Goal: Task Accomplishment & Management: Use online tool/utility

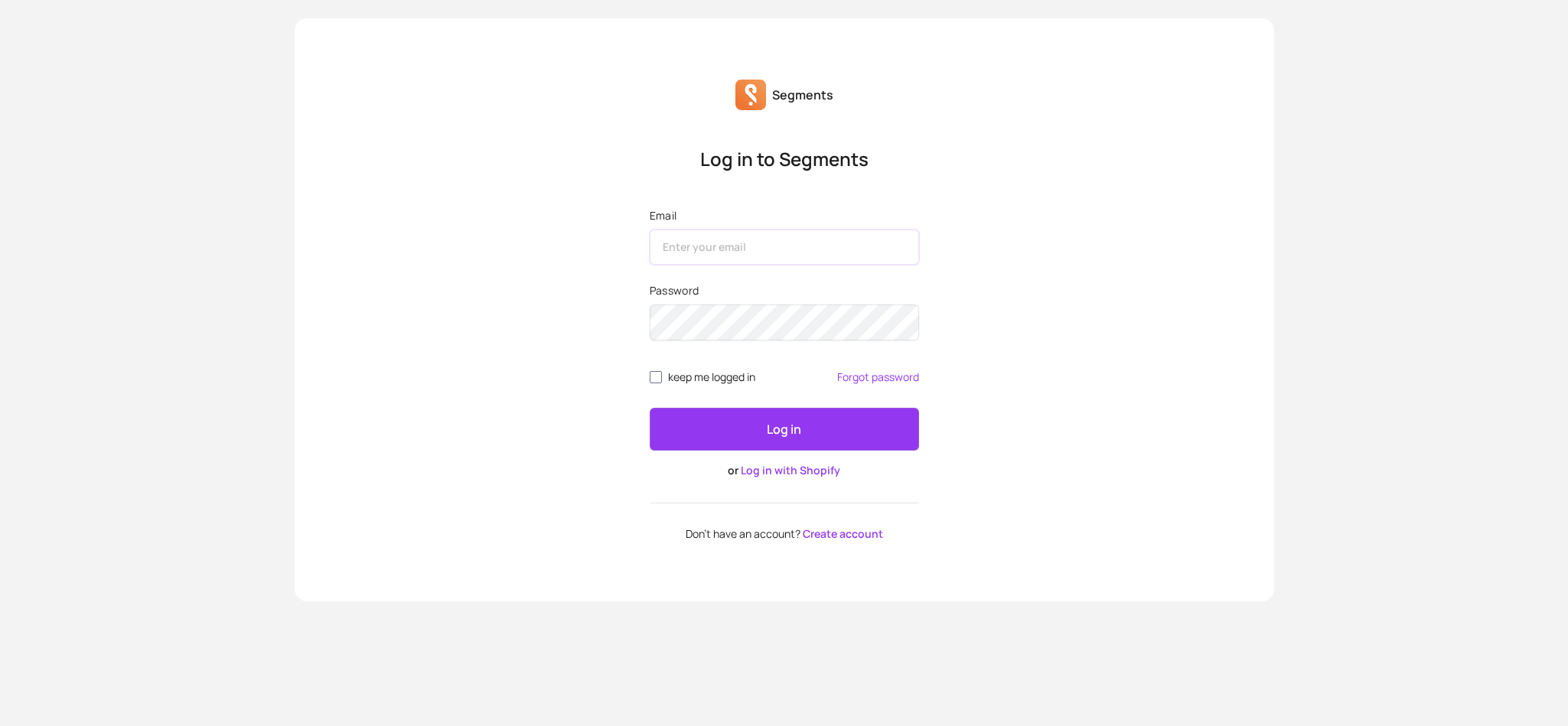
type input "[EMAIL_ADDRESS][PERSON_NAME][DOMAIN_NAME]"
click at [742, 409] on button "Log in" at bounding box center [784, 429] width 270 height 43
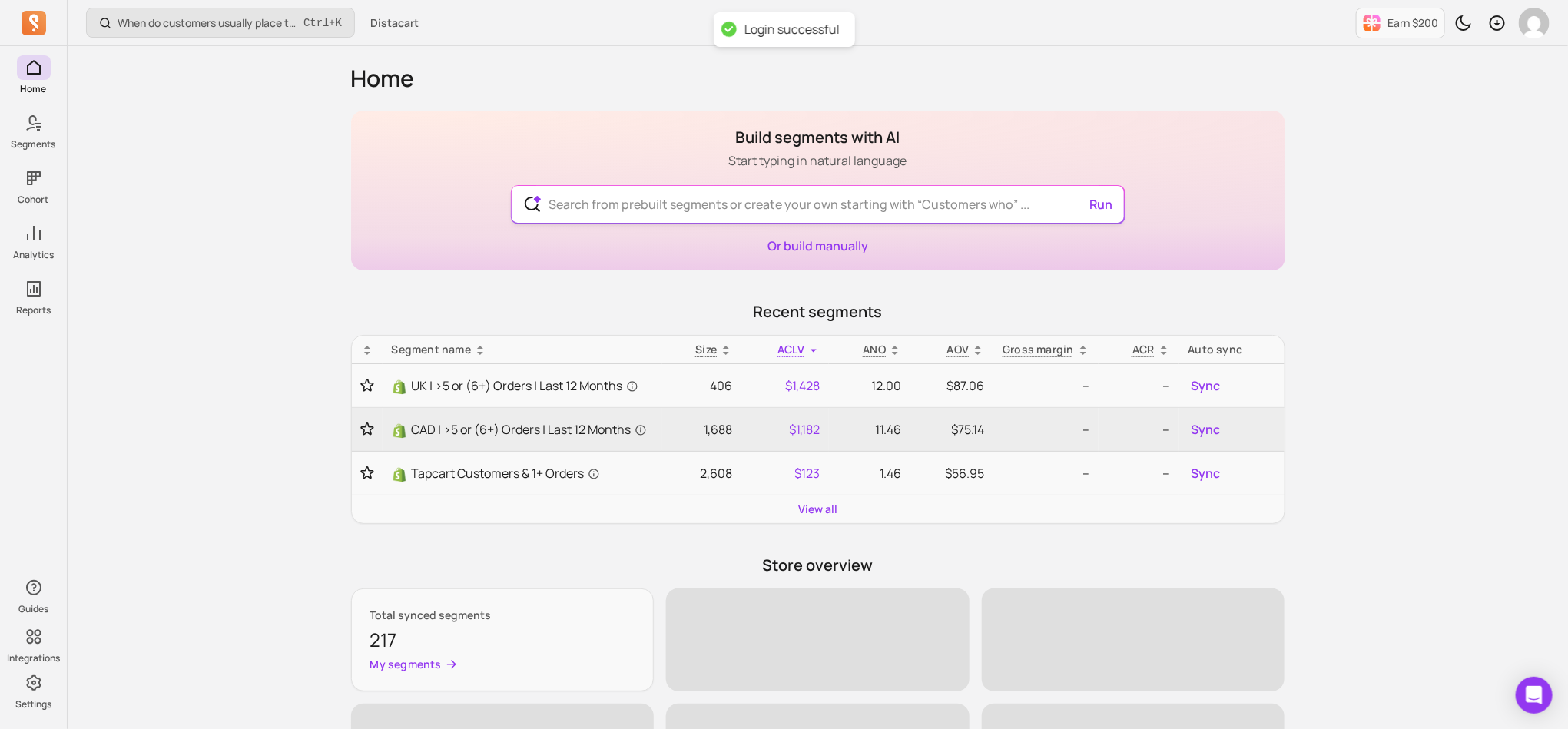
click at [733, 206] on input "text" at bounding box center [818, 204] width 563 height 37
paste input "At Risk (>1000) NEW"
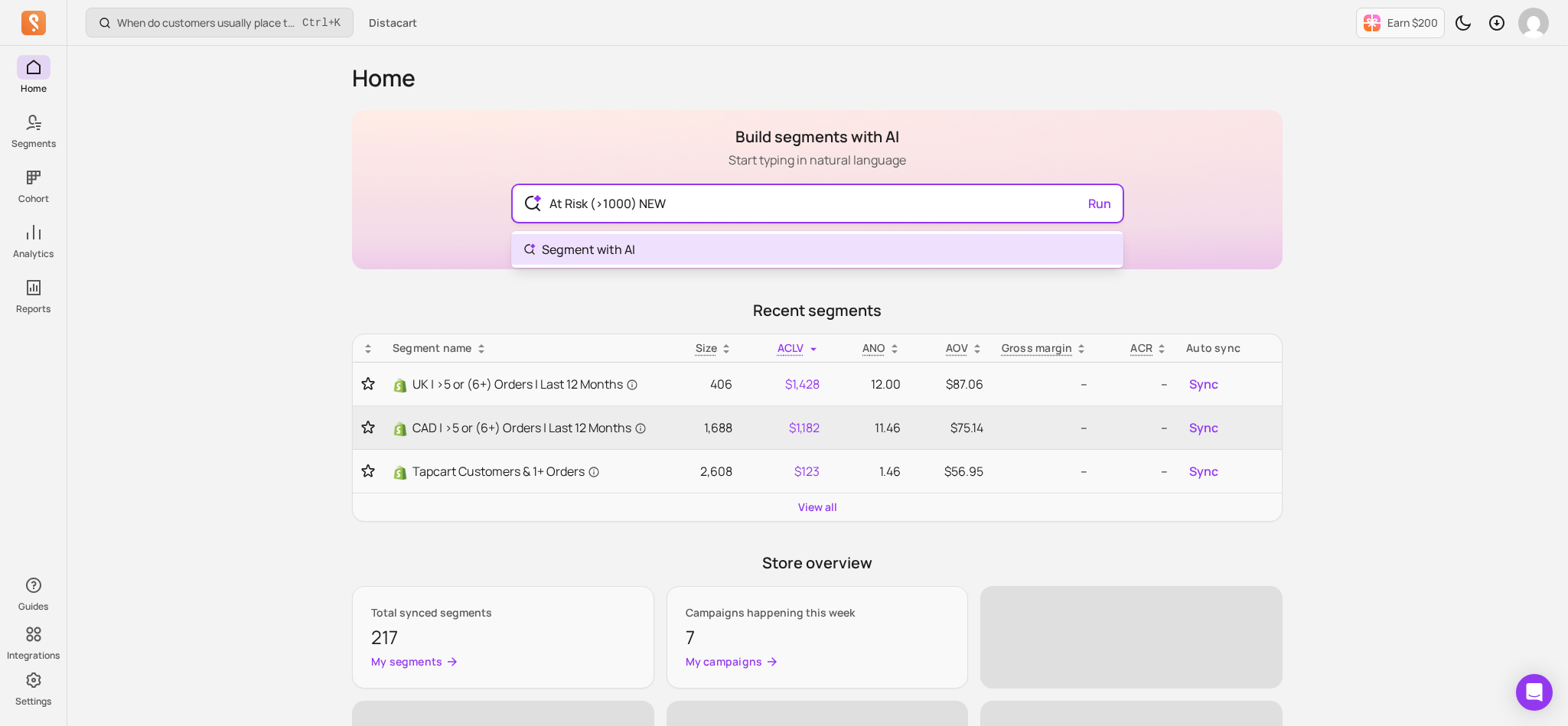
type input "At Risk (>1000) NEW"
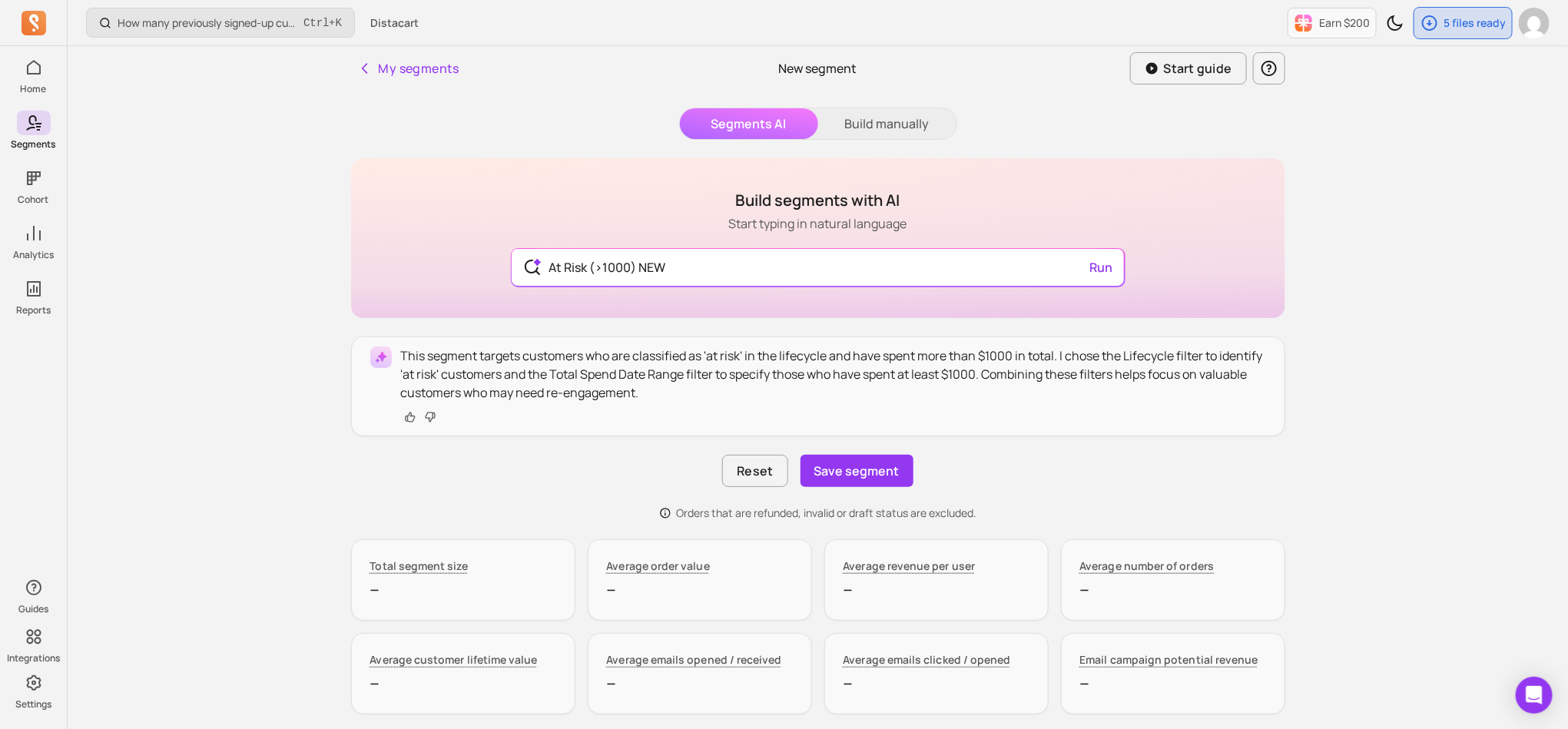
click at [733, 206] on h1 "Build segments with AI" at bounding box center [818, 201] width 178 height 22
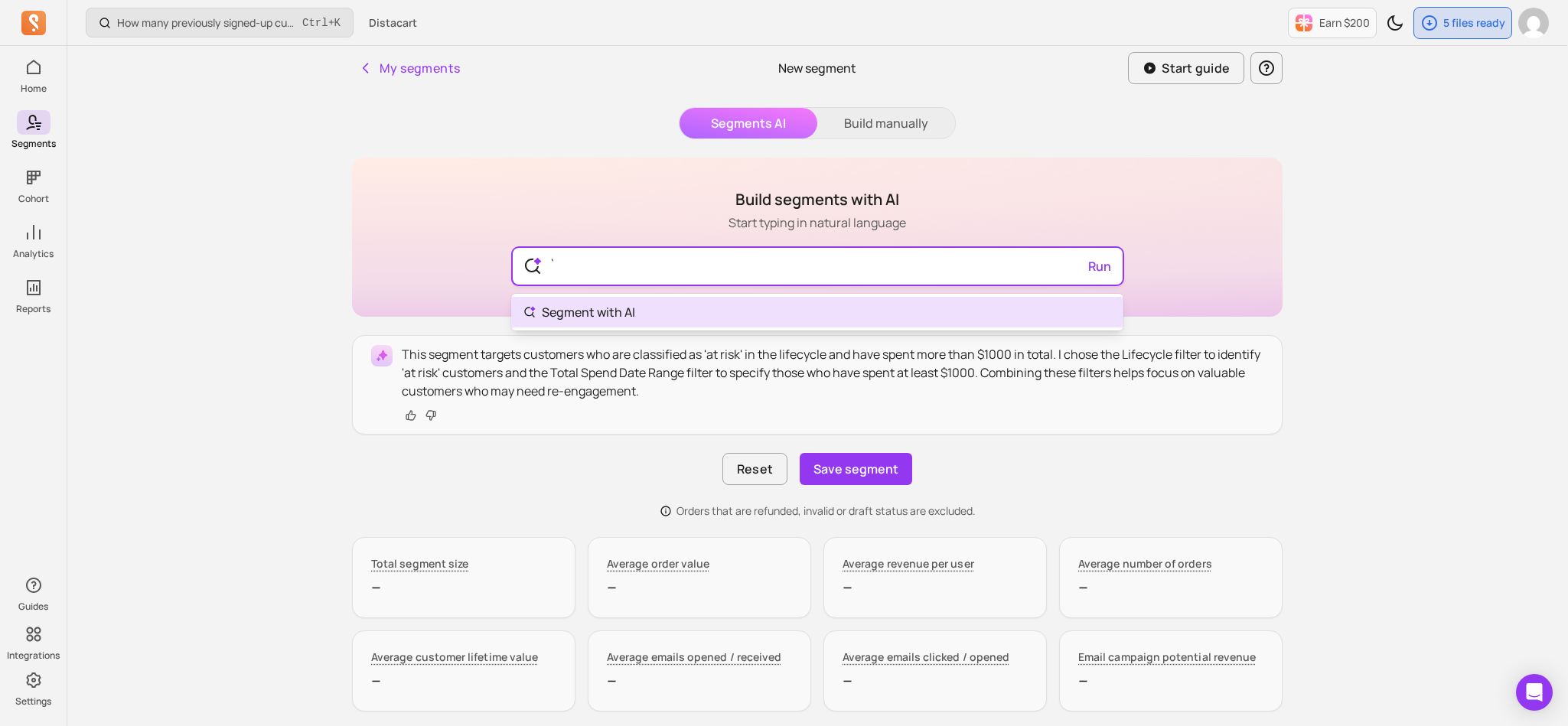
click at [577, 276] on input "`" at bounding box center [818, 266] width 561 height 37
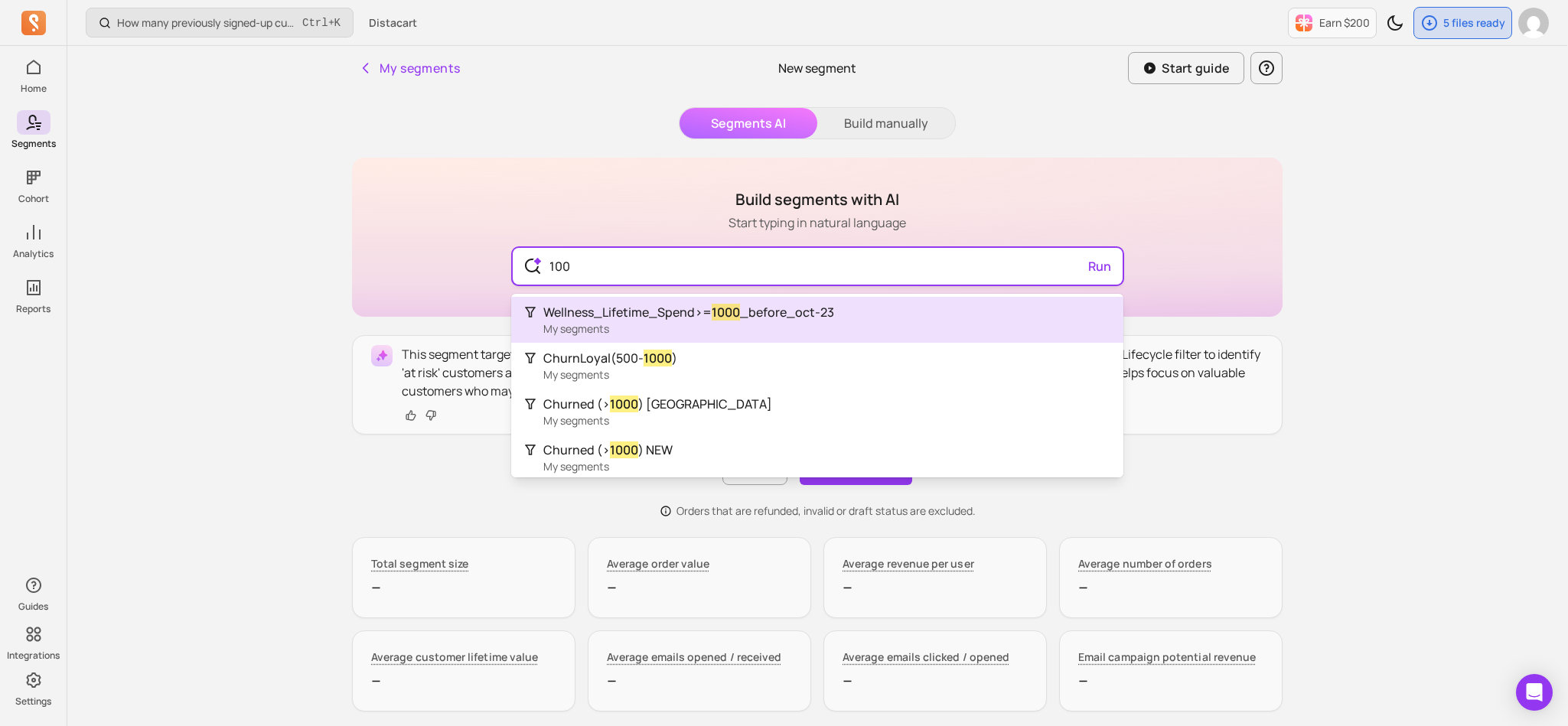
type input "1000"
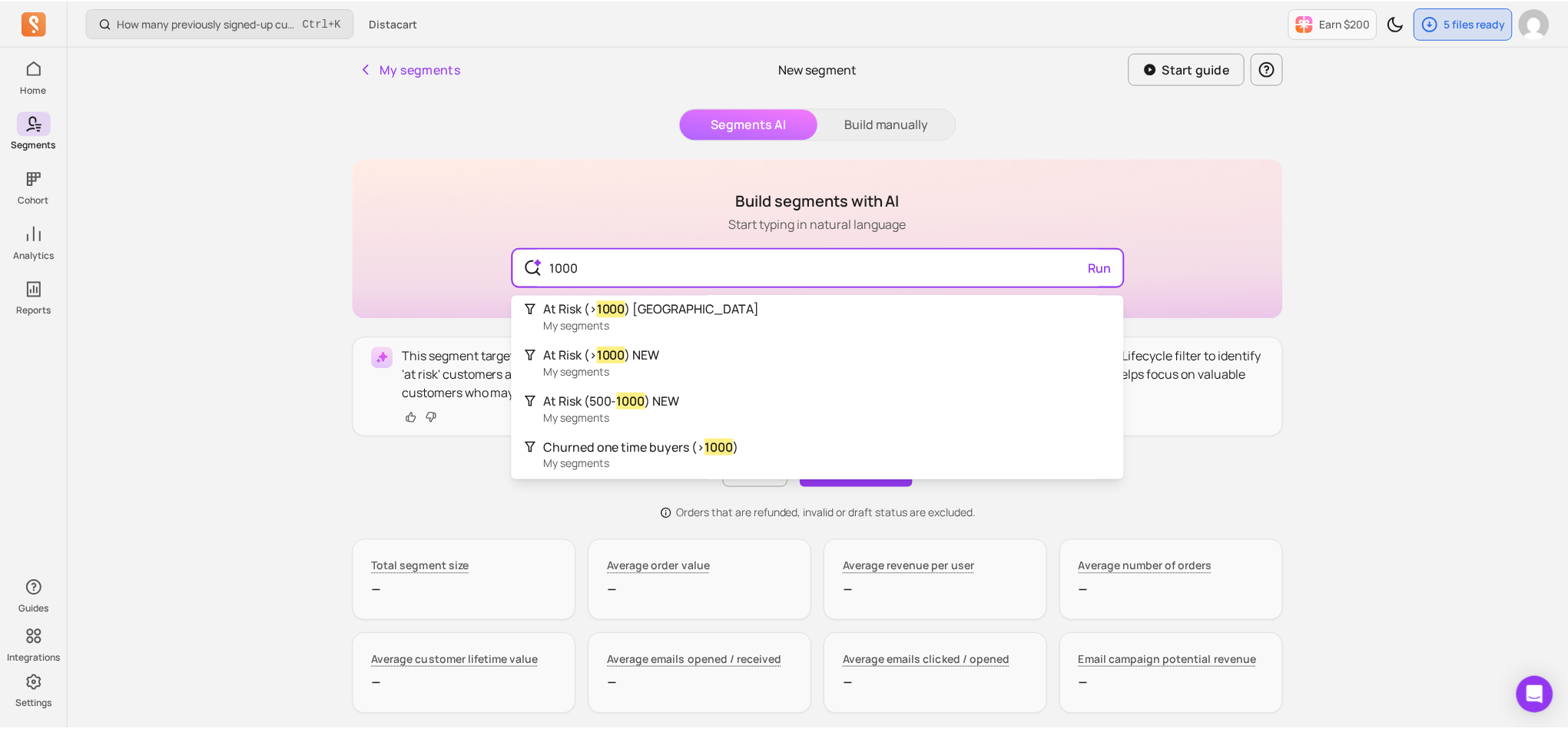
scroll to position [321, 0]
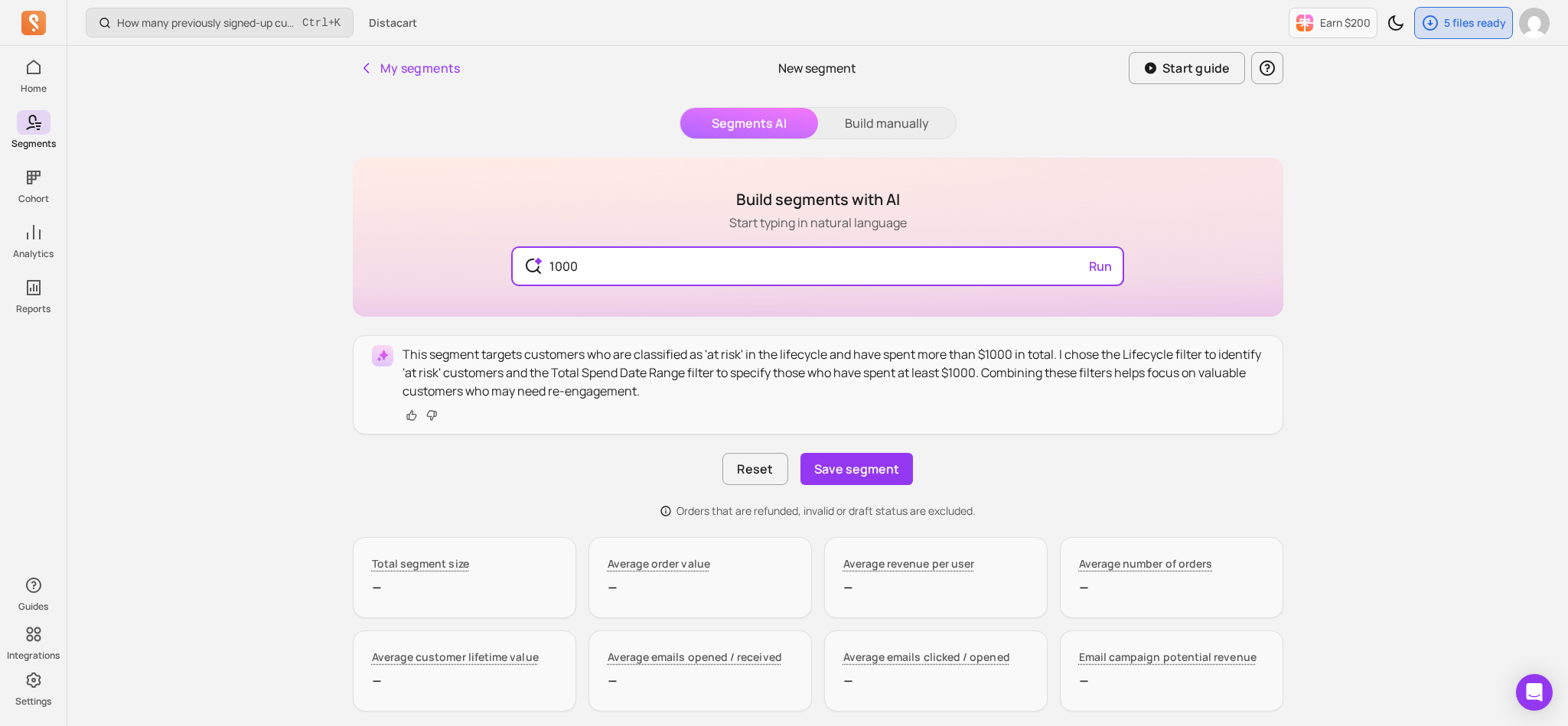
click at [707, 352] on div "At Risk (> 1000 ) NEW My segments" at bounding box center [818, 367] width 587 height 33
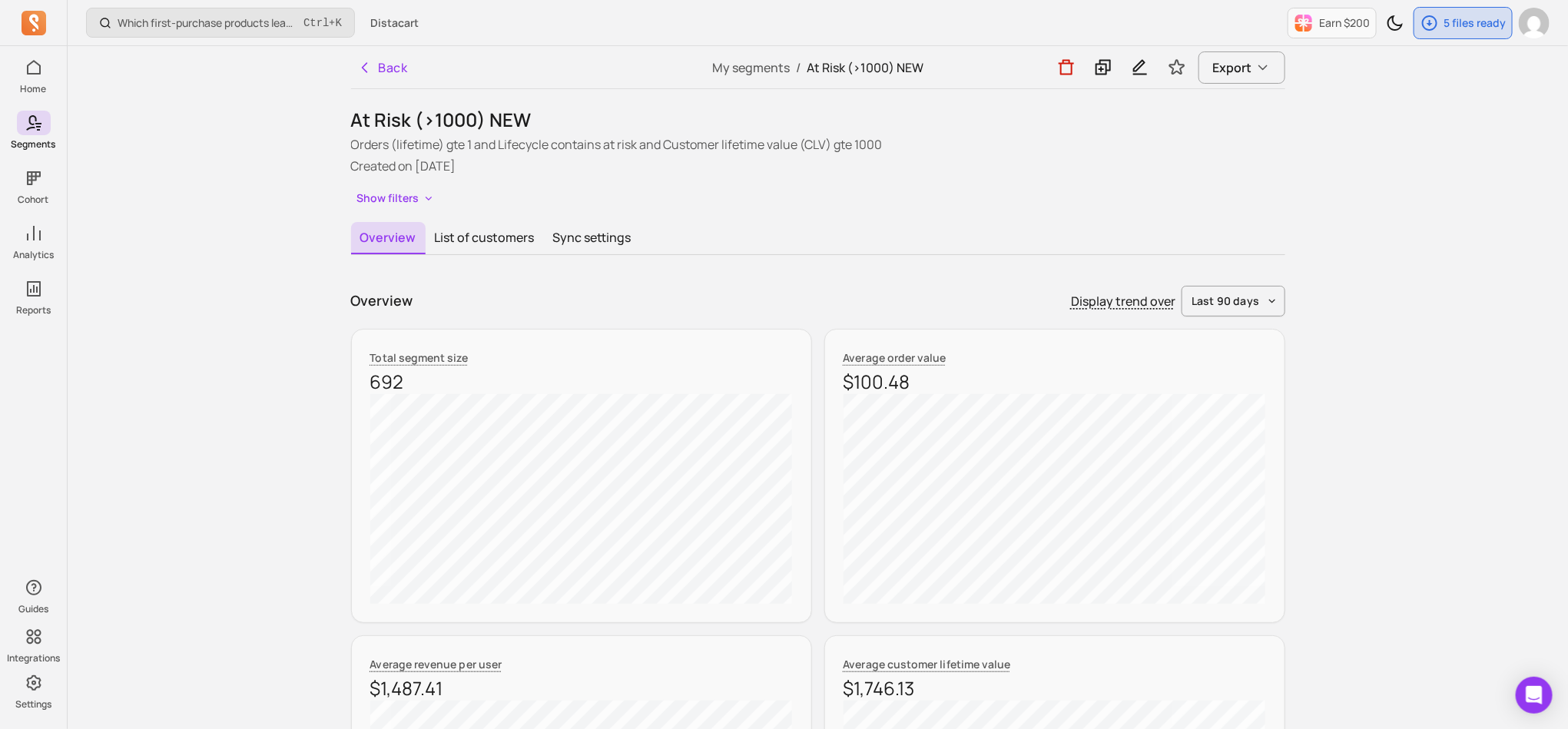
click at [544, 120] on h1 "At Risk (>1000) NEW" at bounding box center [818, 119] width 934 height 24
copy h1 "At Risk (>1000) NEW"
click at [371, 62] on icon "button" at bounding box center [364, 68] width 15 height 15
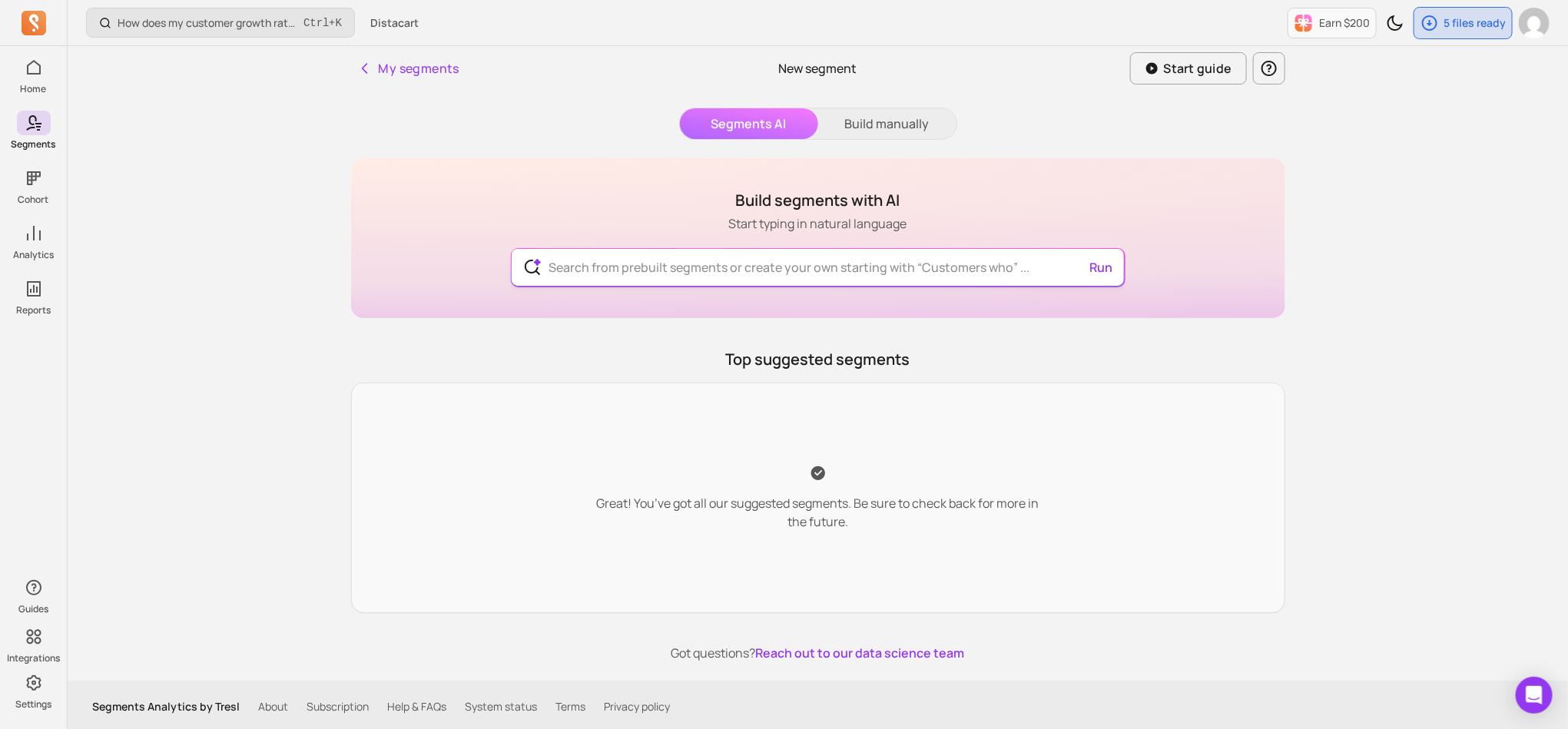
click at [740, 261] on input "text" at bounding box center [818, 267] width 563 height 37
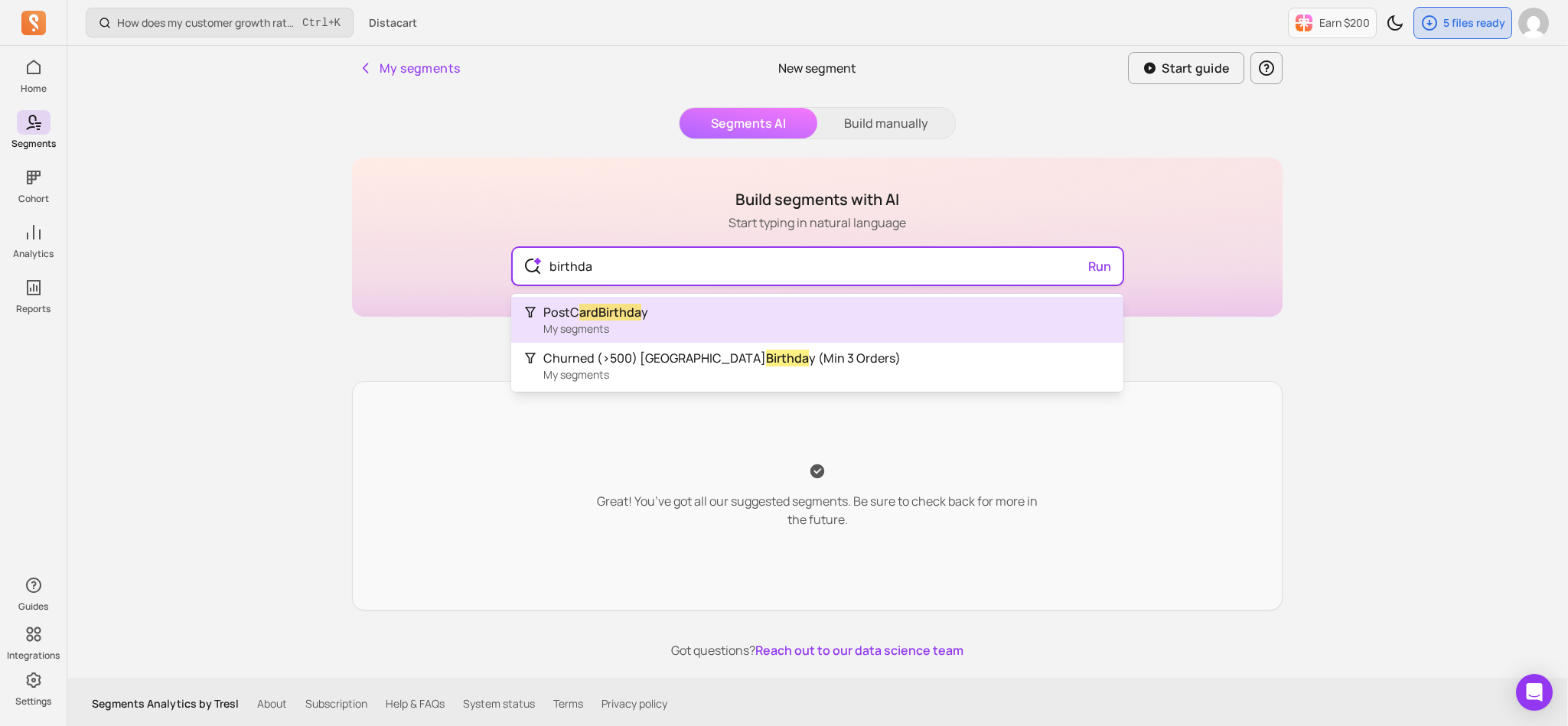
type input "birthday"
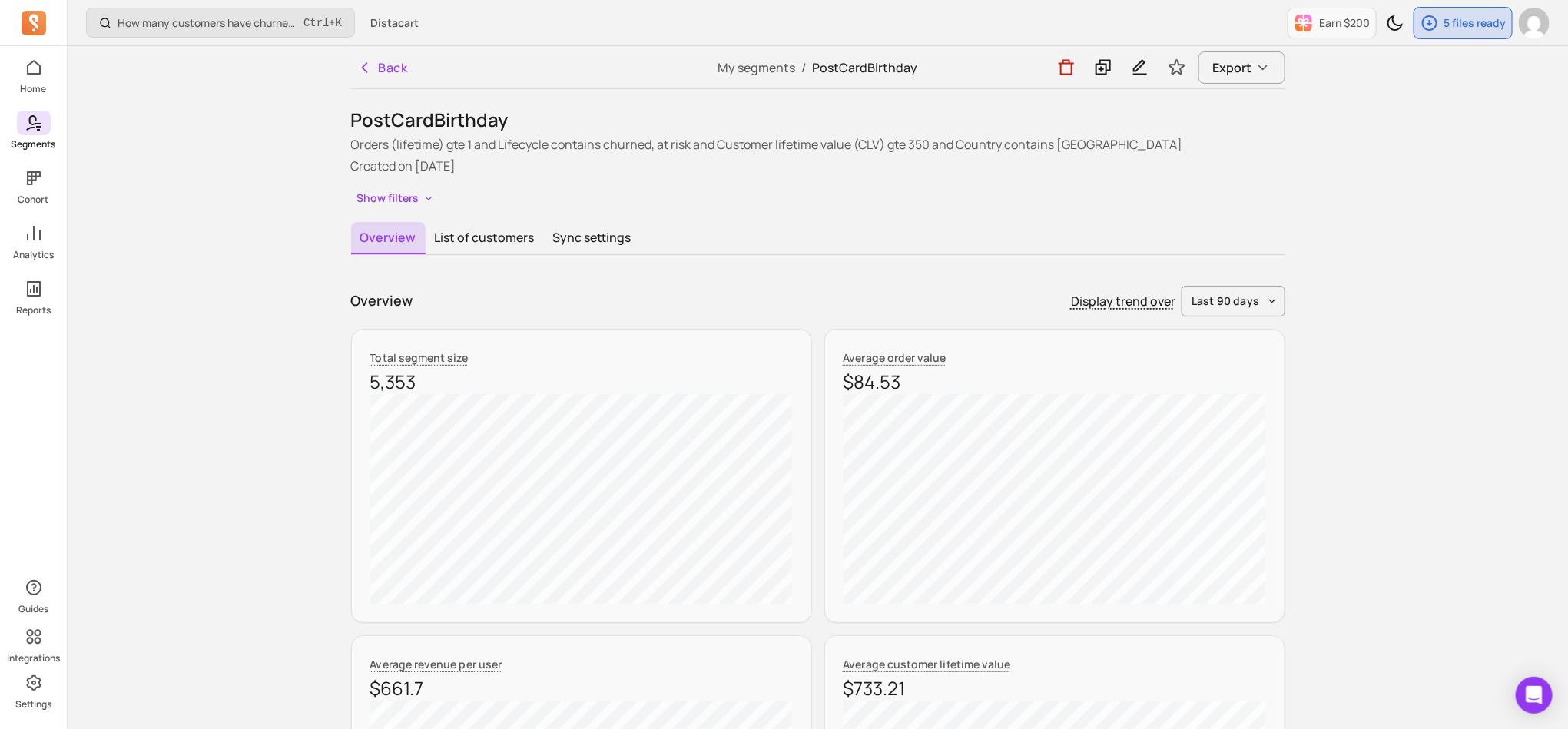
click at [33, 132] on span at bounding box center [34, 122] width 34 height 24
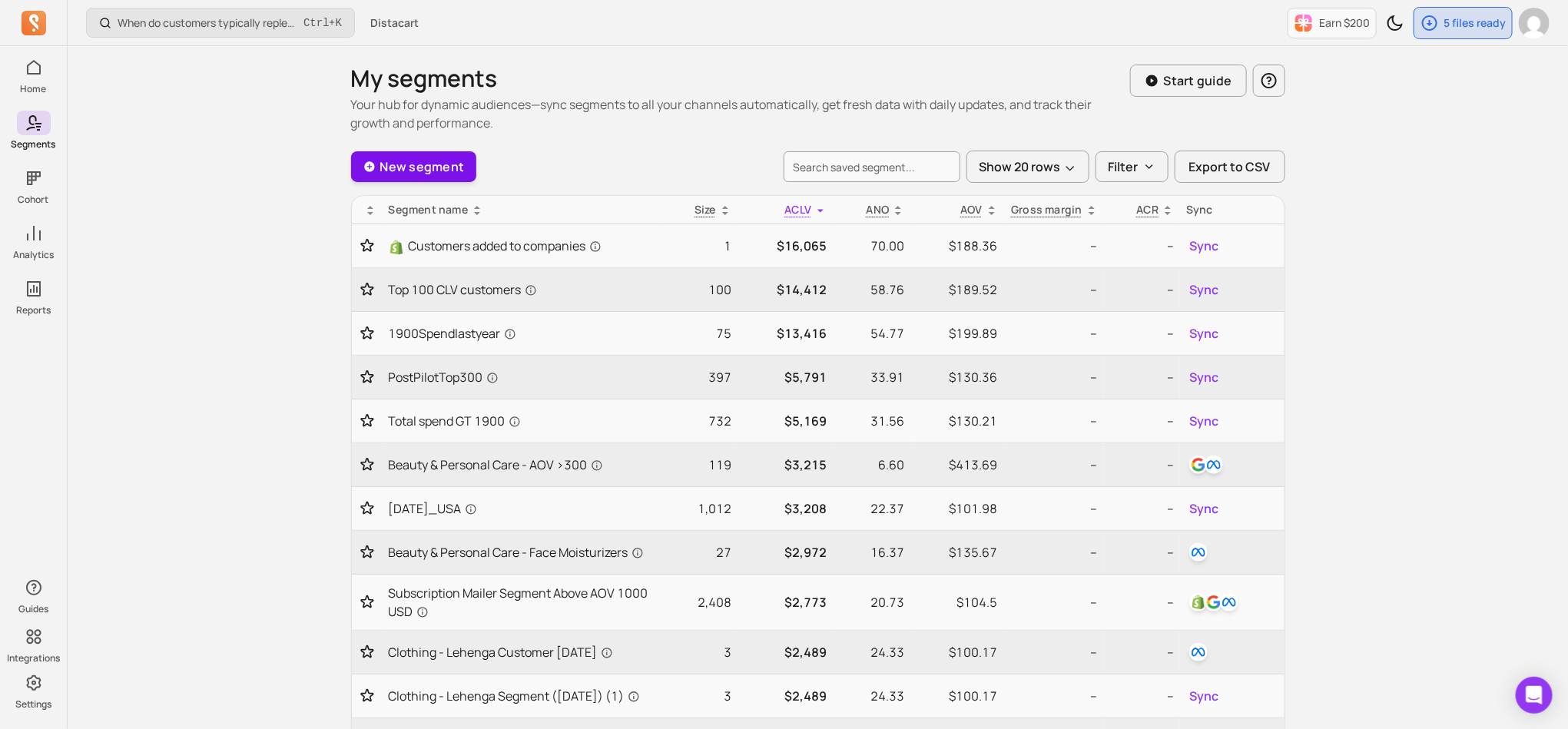
click at [429, 171] on link "New segment" at bounding box center [414, 167] width 126 height 31
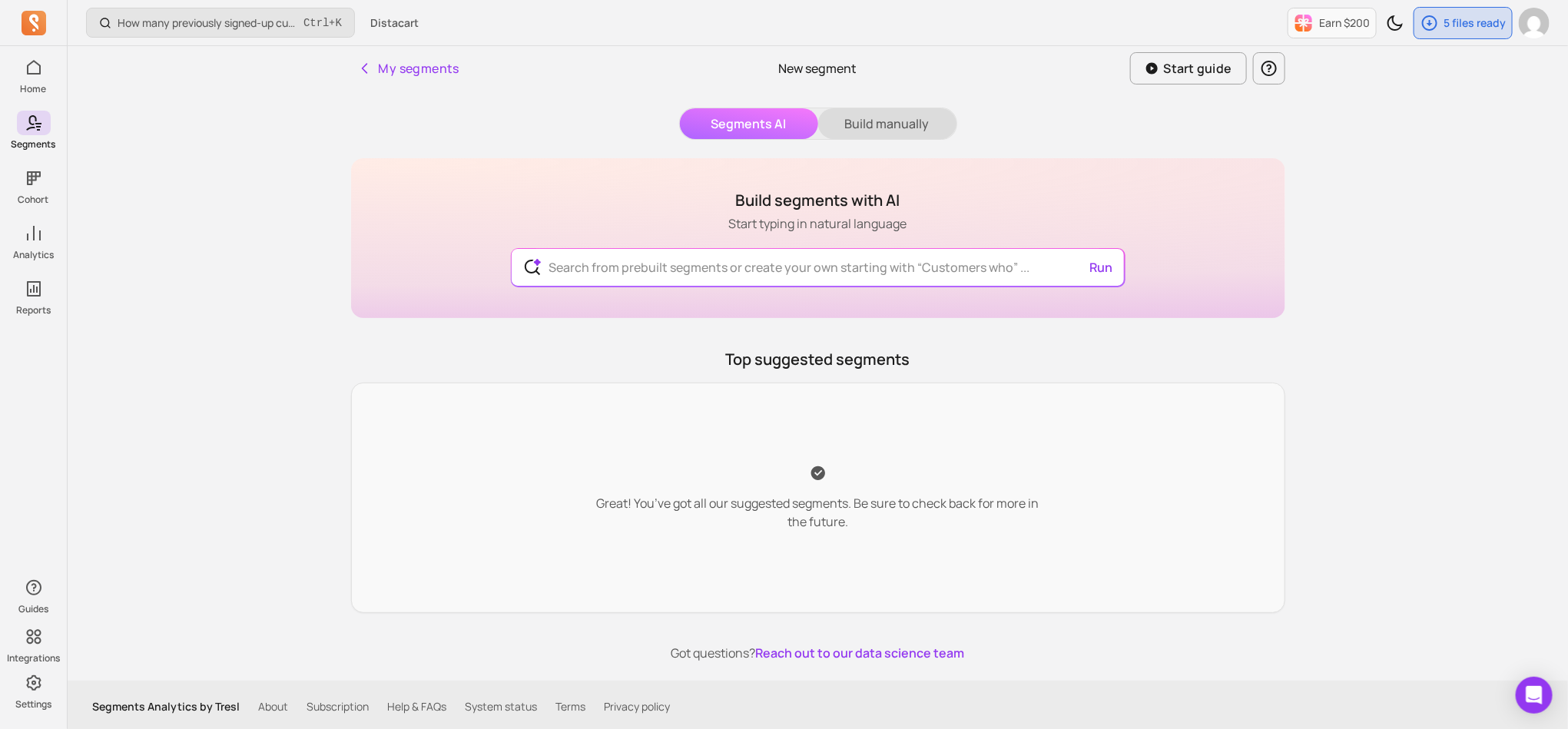
click at [909, 123] on button "Build manually" at bounding box center [887, 123] width 138 height 31
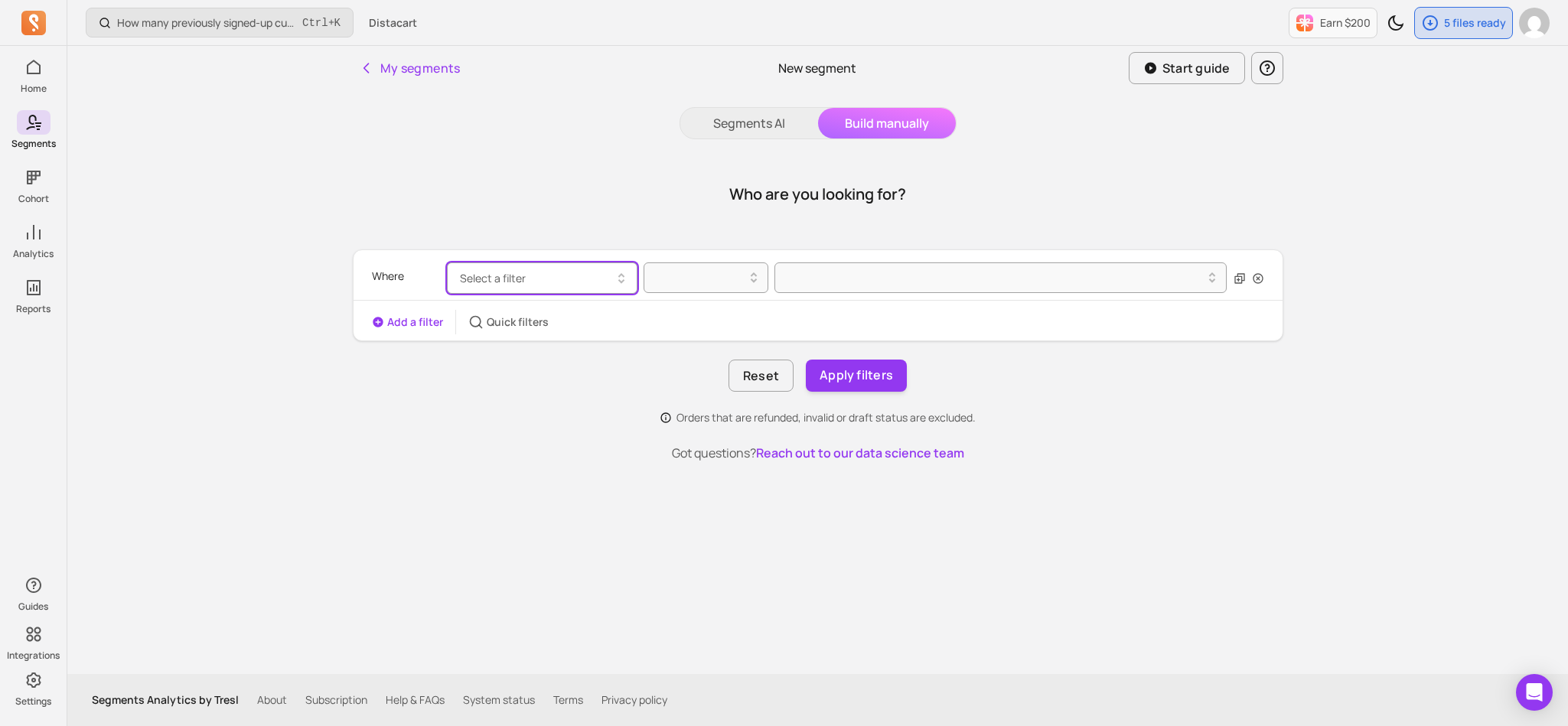
click at [557, 275] on button "Select a filter" at bounding box center [542, 279] width 190 height 32
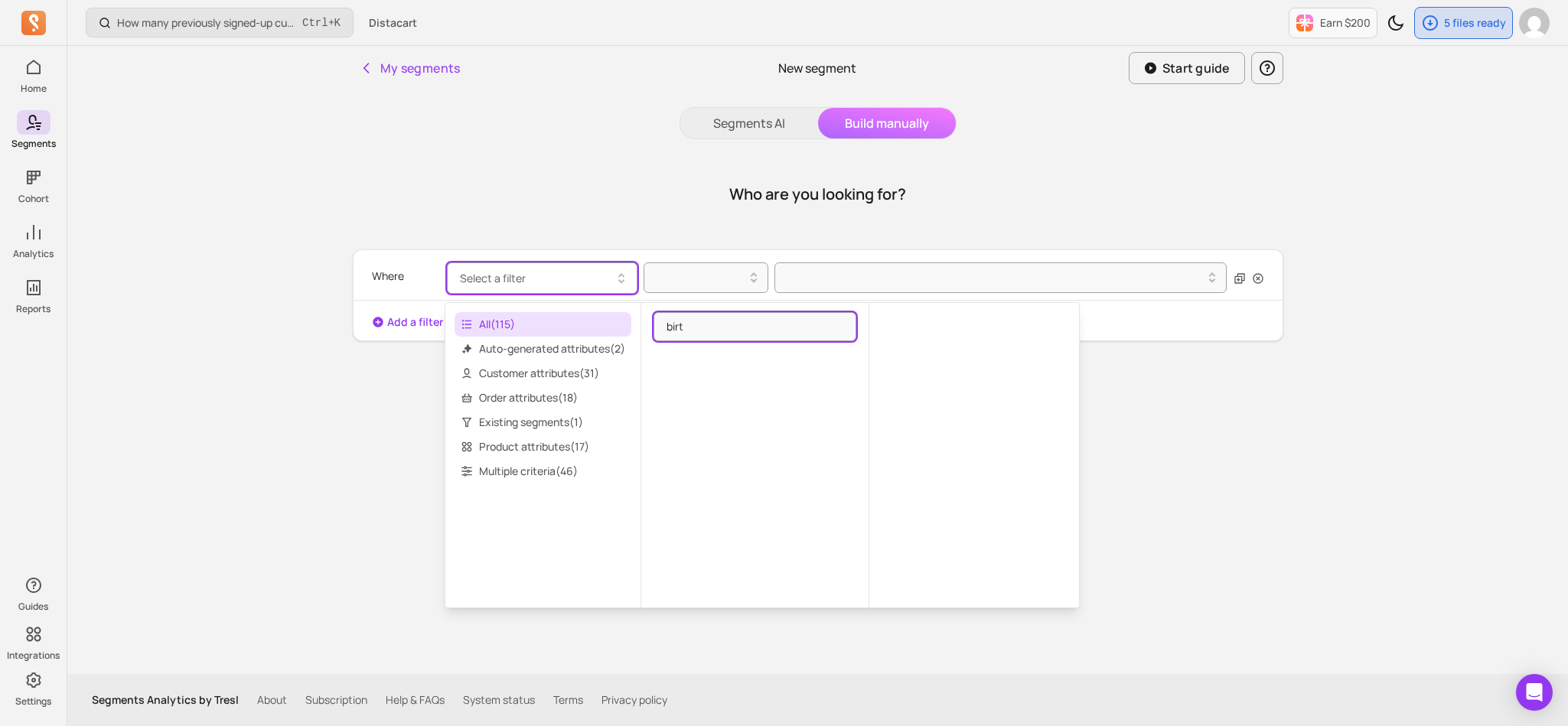
type input "birth"
type input "special"
